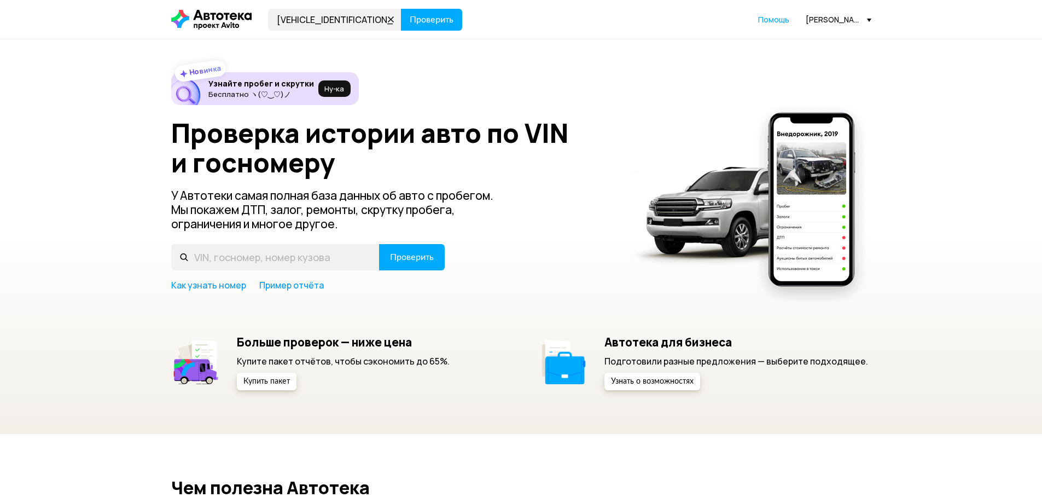
click at [443, 15] on span "Проверить" at bounding box center [432, 19] width 44 height 9
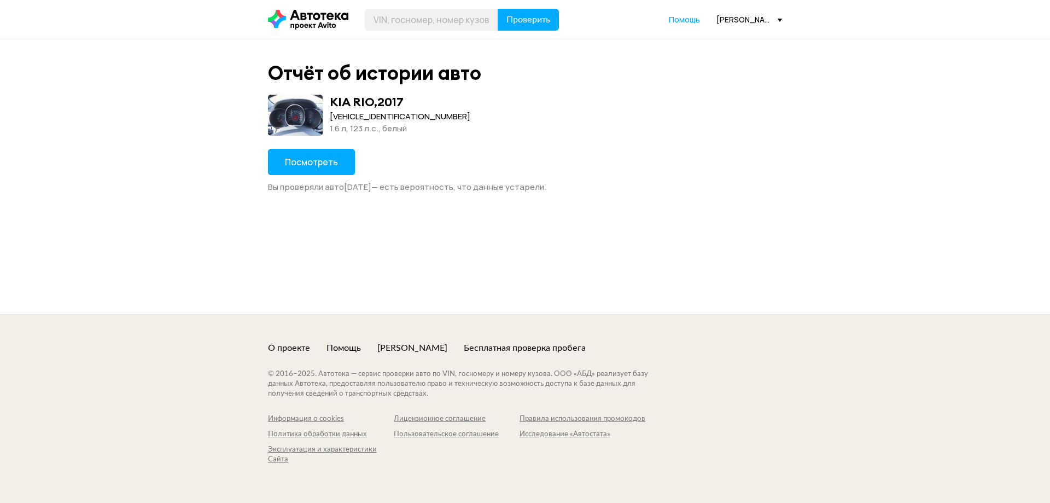
click at [321, 159] on span "Посмотреть" at bounding box center [311, 162] width 53 height 12
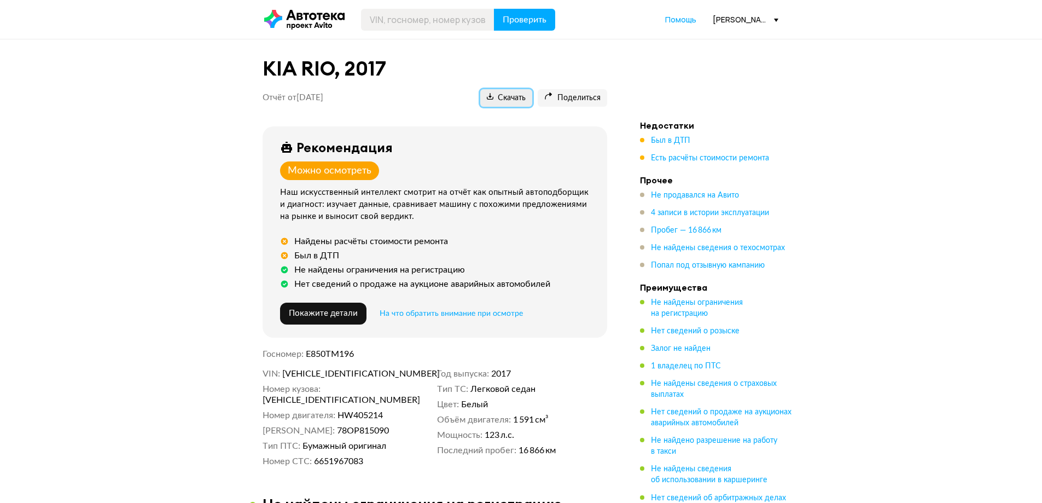
click at [511, 98] on span "Скачать" at bounding box center [506, 98] width 39 height 10
